Goal: Task Accomplishment & Management: Manage account settings

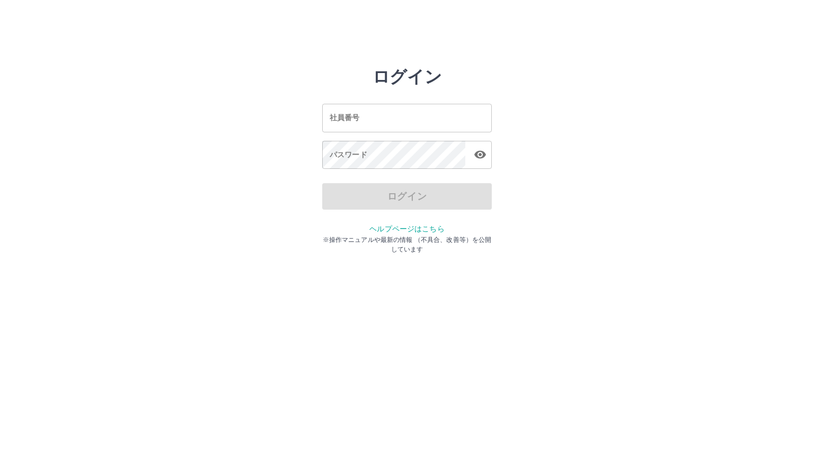
click at [360, 120] on input "社員番号" at bounding box center [407, 118] width 170 height 28
type input "*******"
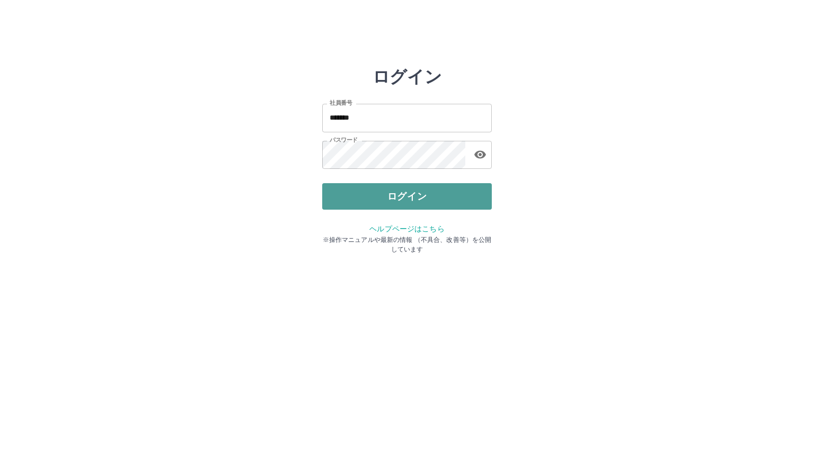
click at [391, 199] on button "ログイン" at bounding box center [407, 196] width 170 height 26
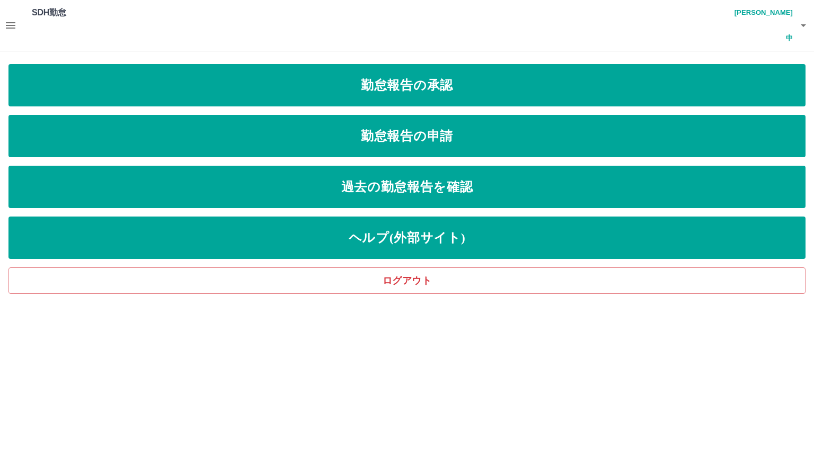
click at [8, 19] on icon "button" at bounding box center [10, 25] width 13 height 13
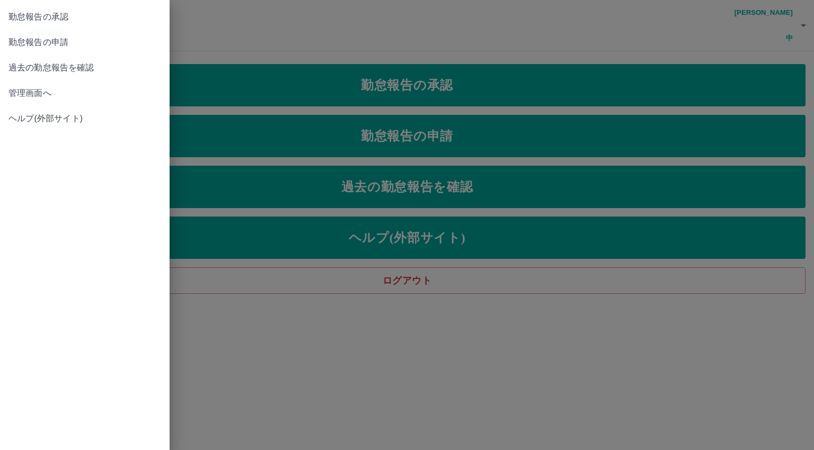
click at [40, 90] on span "管理画面へ" at bounding box center [84, 93] width 153 height 13
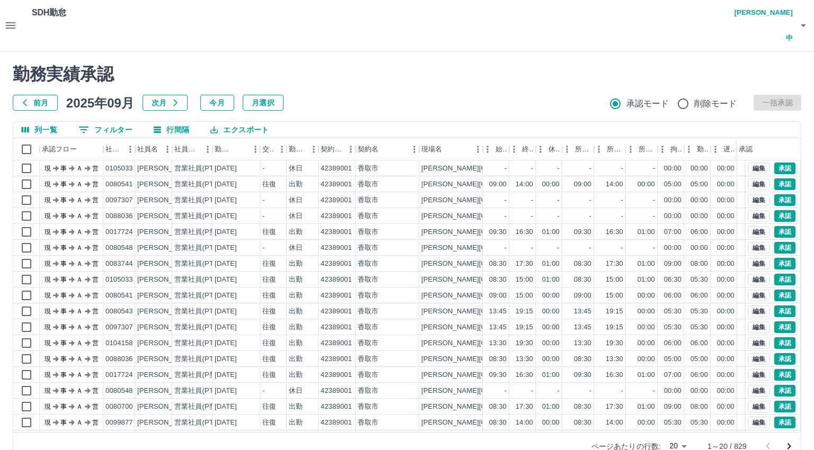
click at [680, 420] on body "SDH勤怠 [PERSON_NAME]中 勤務実績承認 前月 [DATE] 次月 今月 月選択 承認モード 削除モード 一括承認 列一覧 0 フィルター 行間…" at bounding box center [407, 236] width 814 height 473
click at [680, 411] on li "500" at bounding box center [678, 409] width 36 height 19
type input "***"
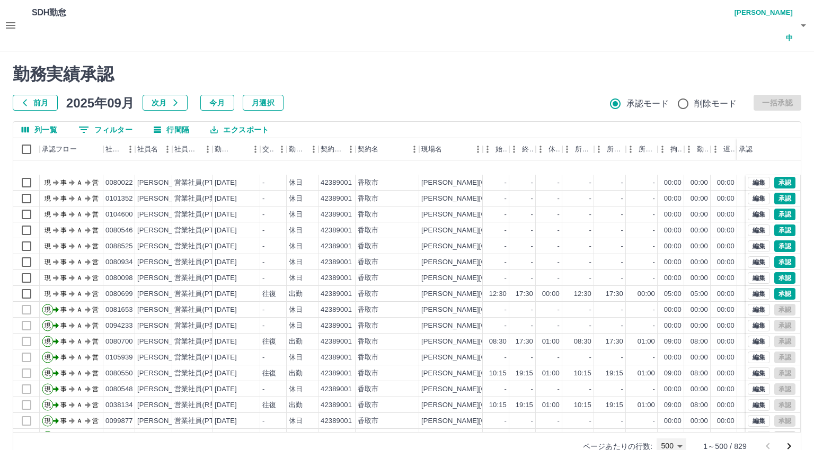
scroll to position [2702, 0]
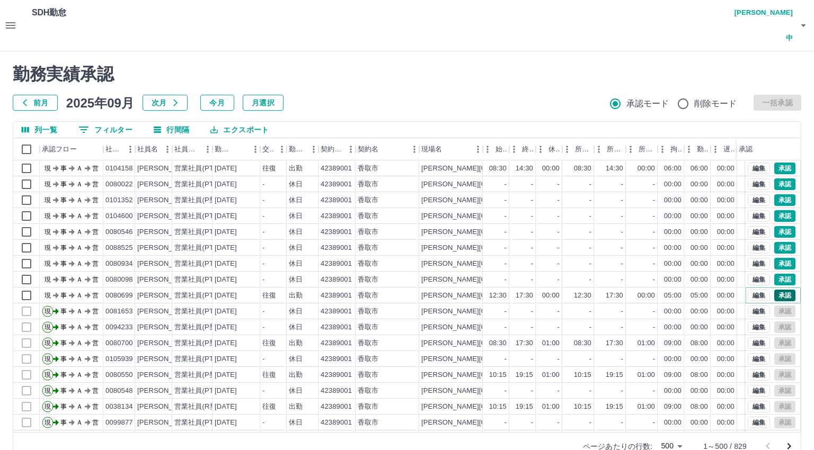
click at [774, 290] on button "承認" at bounding box center [784, 296] width 21 height 12
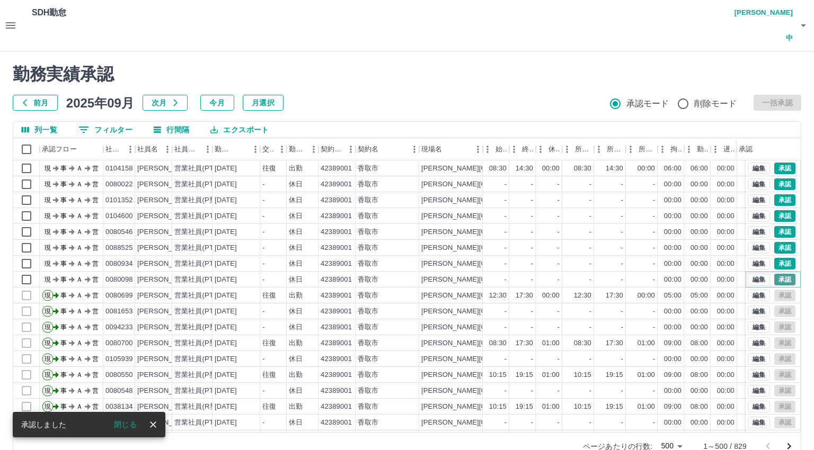
click at [774, 274] on button "承認" at bounding box center [784, 280] width 21 height 12
click at [776, 258] on button "承認" at bounding box center [784, 264] width 21 height 12
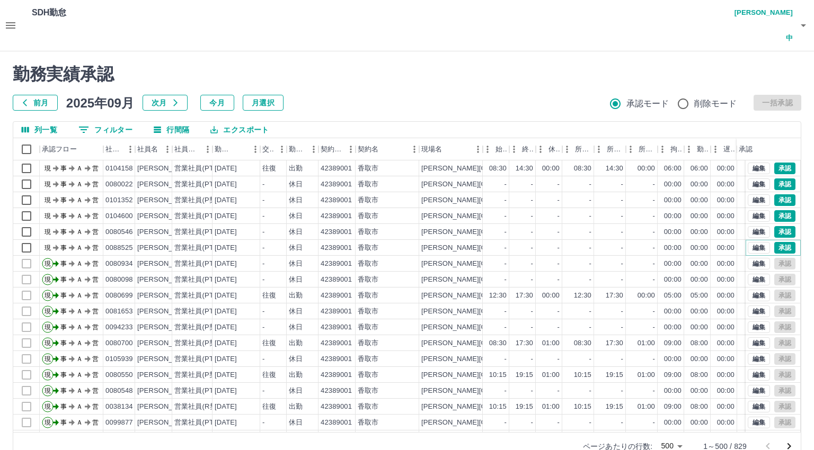
click at [774, 242] on button "承認" at bounding box center [784, 248] width 21 height 12
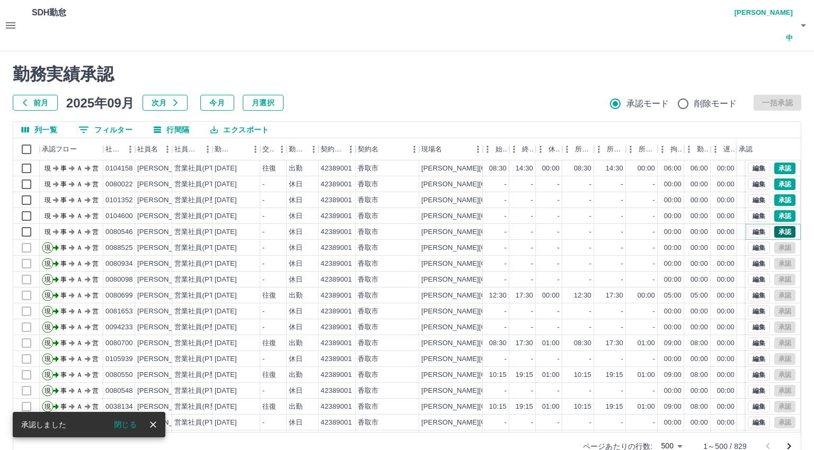
click at [774, 226] on button "承認" at bounding box center [784, 232] width 21 height 12
click at [775, 210] on button "承認" at bounding box center [784, 216] width 21 height 12
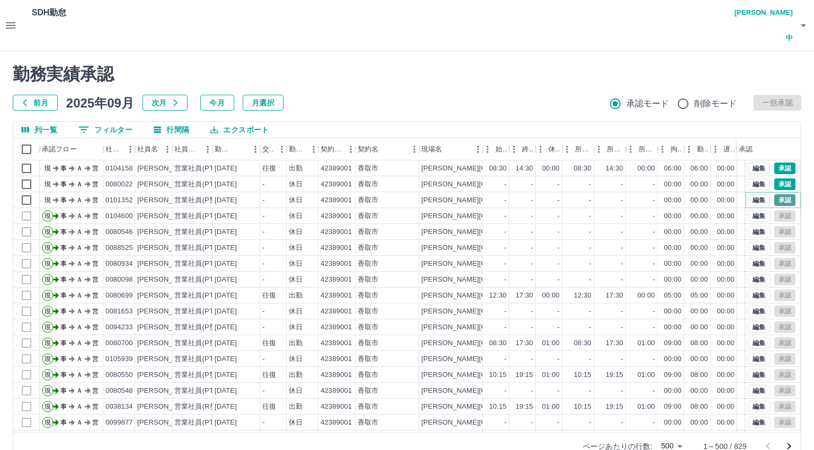
click at [774, 194] on button "承認" at bounding box center [784, 200] width 21 height 12
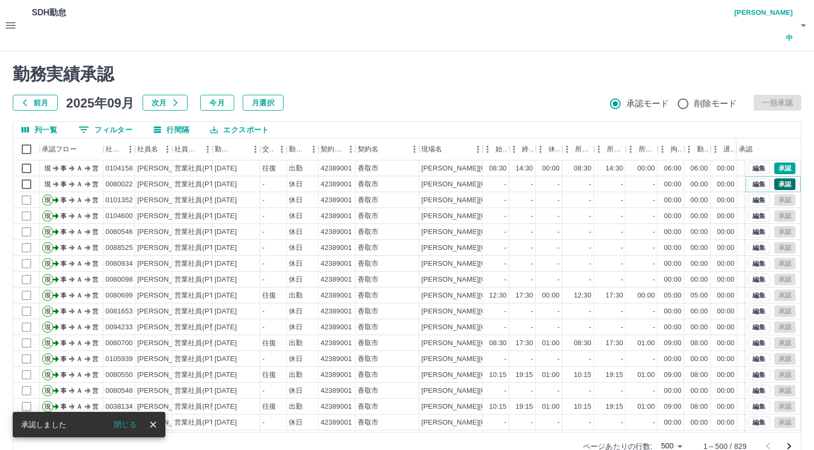
click at [774, 179] on button "承認" at bounding box center [784, 185] width 21 height 12
click at [774, 163] on button "承認" at bounding box center [784, 169] width 21 height 12
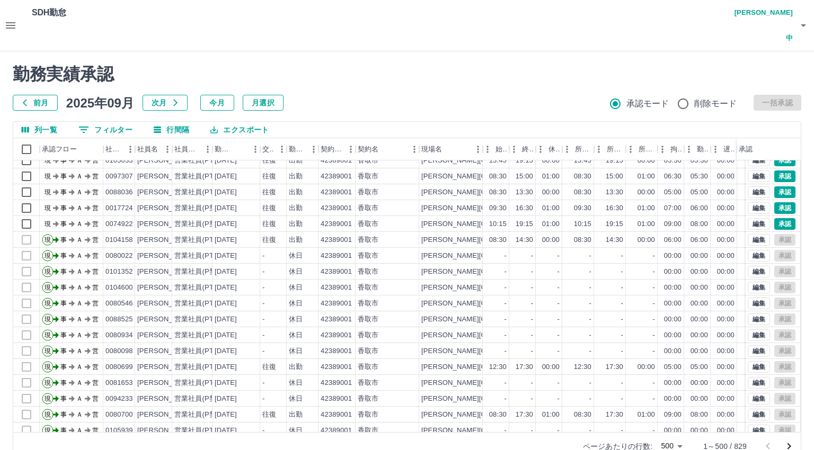
scroll to position [2649, 0]
